Goal: Browse casually: Explore the website without a specific task or goal

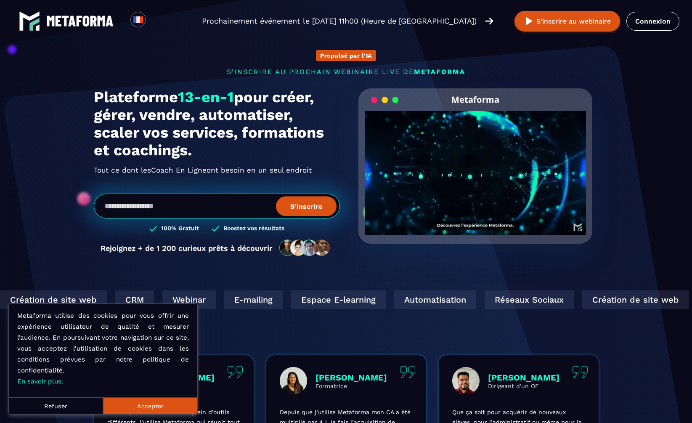
click at [81, 406] on button "Refuser" at bounding box center [56, 405] width 94 height 17
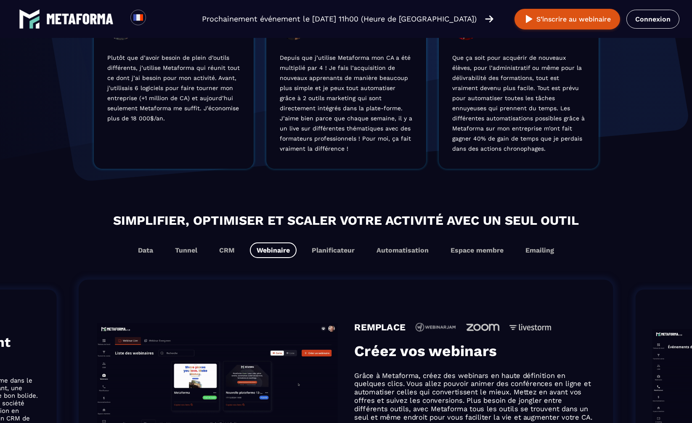
scroll to position [413, 0]
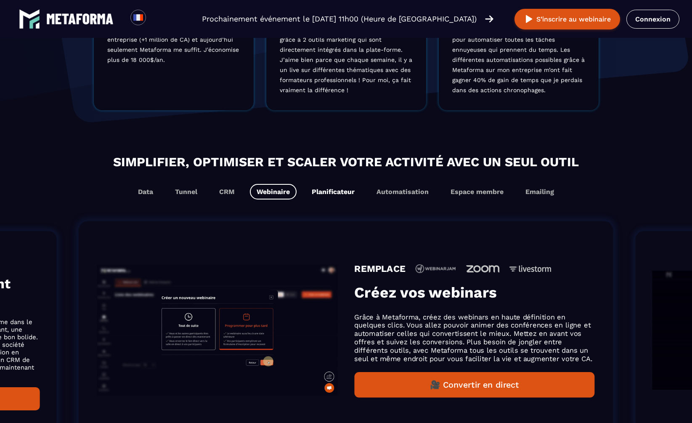
click at [331, 196] on button "Planificateur" at bounding box center [333, 192] width 56 height 16
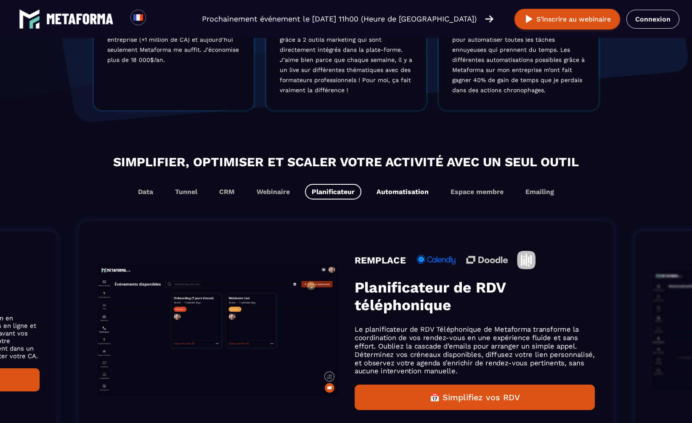
click at [404, 194] on button "Automatisation" at bounding box center [403, 192] width 66 height 16
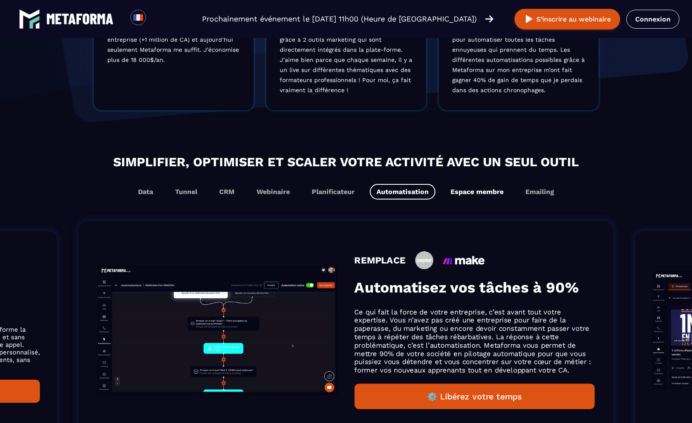
click at [471, 195] on button "Espace membre" at bounding box center [477, 192] width 67 height 16
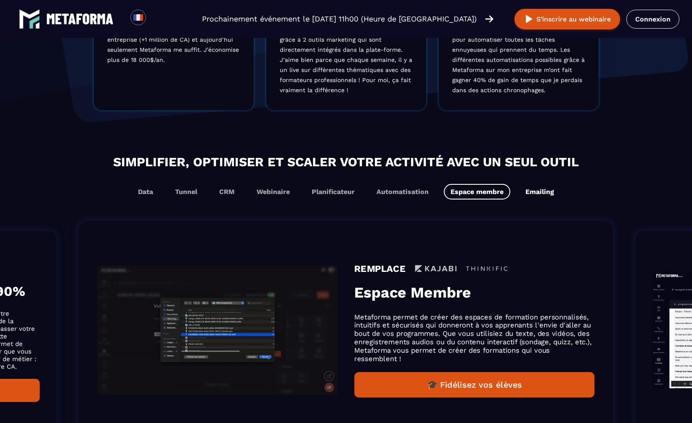
click at [532, 190] on button "Emailing" at bounding box center [540, 192] width 42 height 16
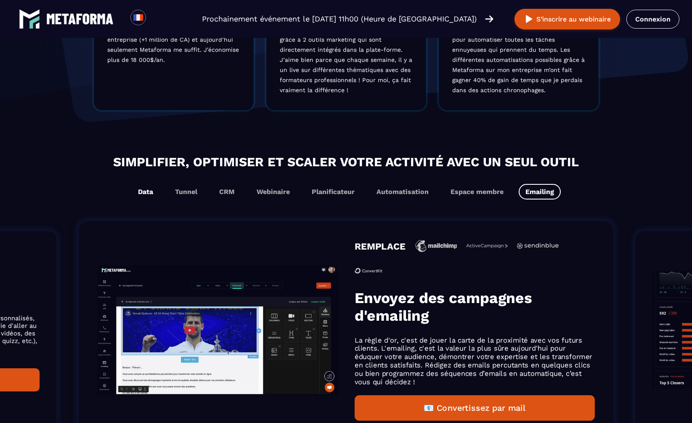
click at [133, 192] on button "Data" at bounding box center [145, 192] width 29 height 16
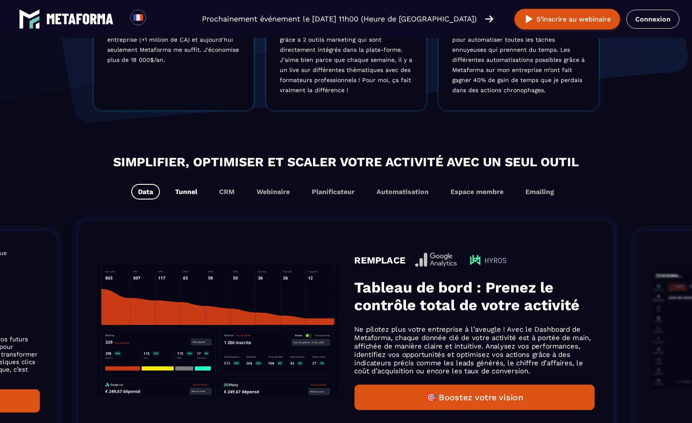
click at [187, 190] on button "Tunnel" at bounding box center [186, 192] width 36 height 16
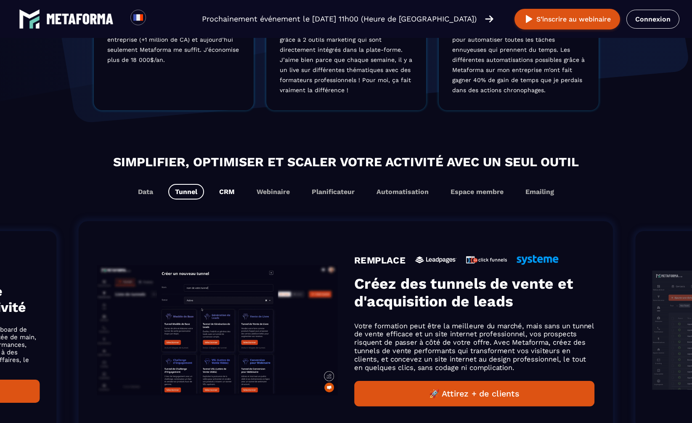
click at [235, 190] on button "CRM" at bounding box center [227, 192] width 29 height 16
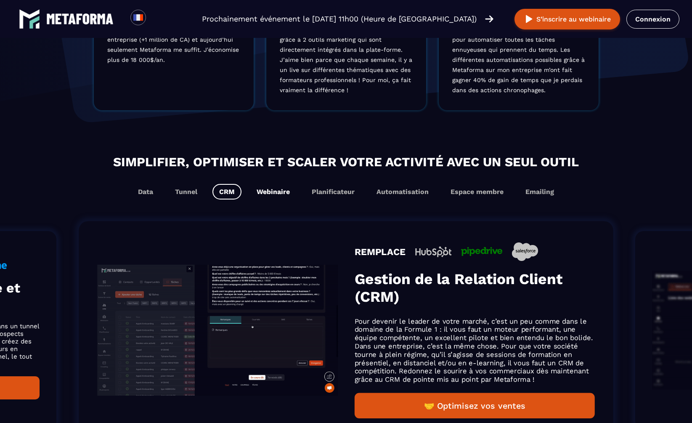
click at [262, 189] on button "Webinaire" at bounding box center [273, 192] width 47 height 16
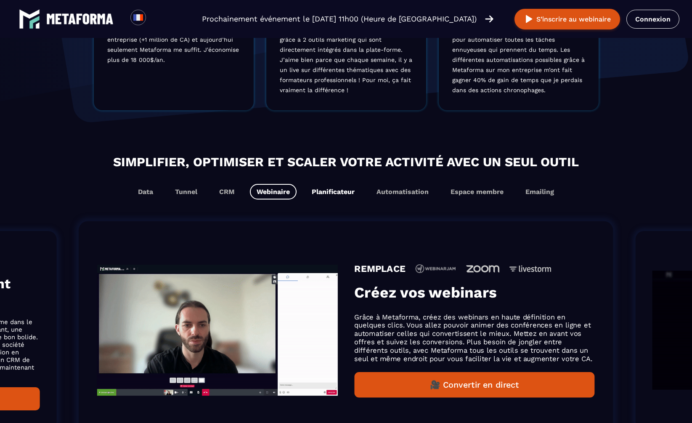
click at [327, 189] on button "Planificateur" at bounding box center [333, 192] width 56 height 16
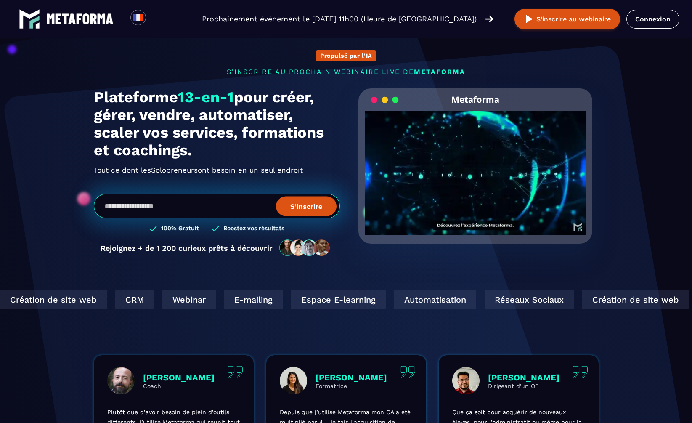
scroll to position [0, 0]
